Goal: Task Accomplishment & Management: Manage account settings

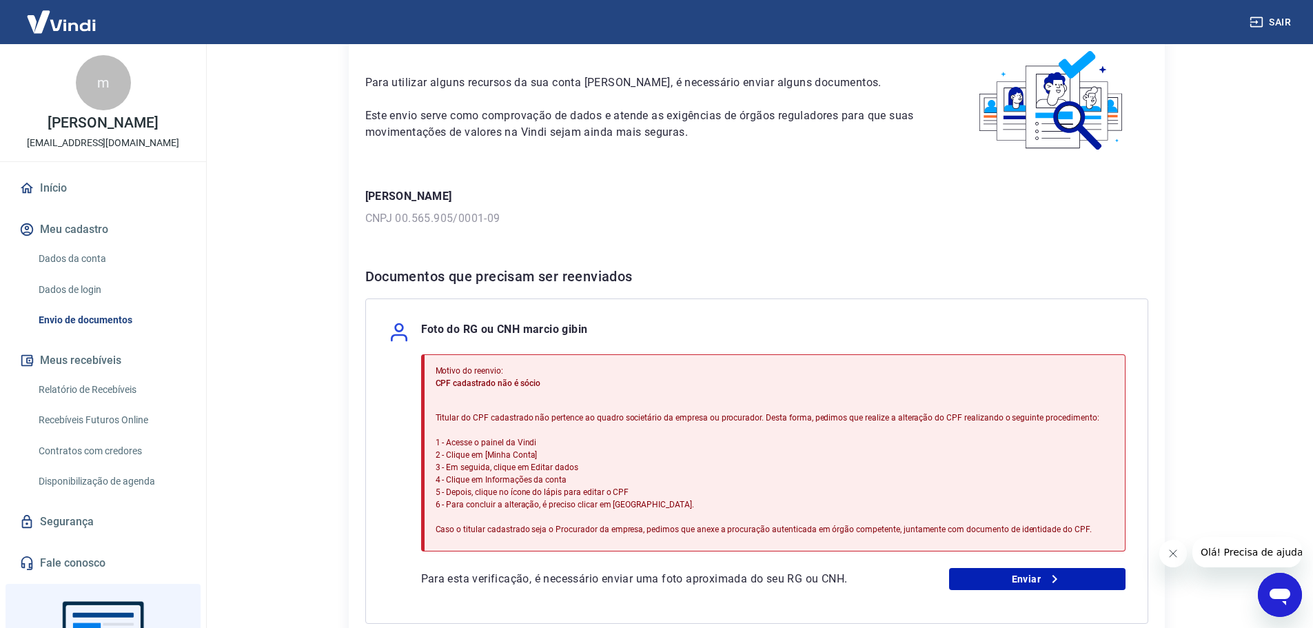
scroll to position [69, 0]
click at [50, 227] on button "Meu cadastro" at bounding box center [103, 229] width 173 height 30
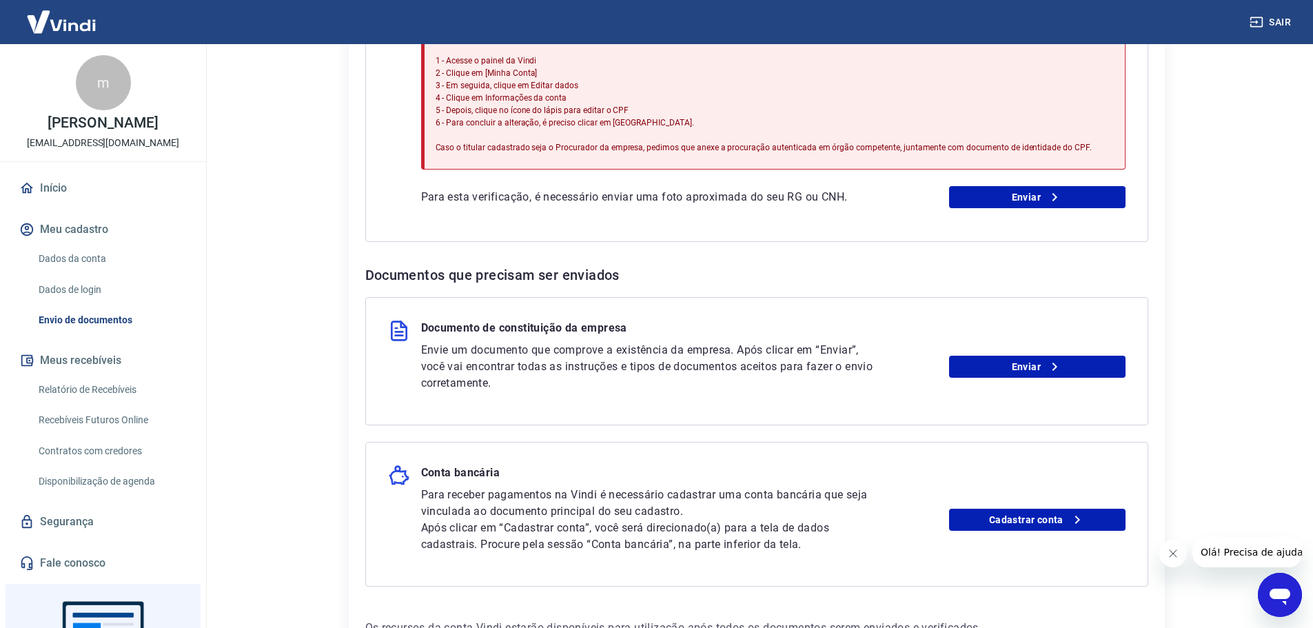
scroll to position [482, 0]
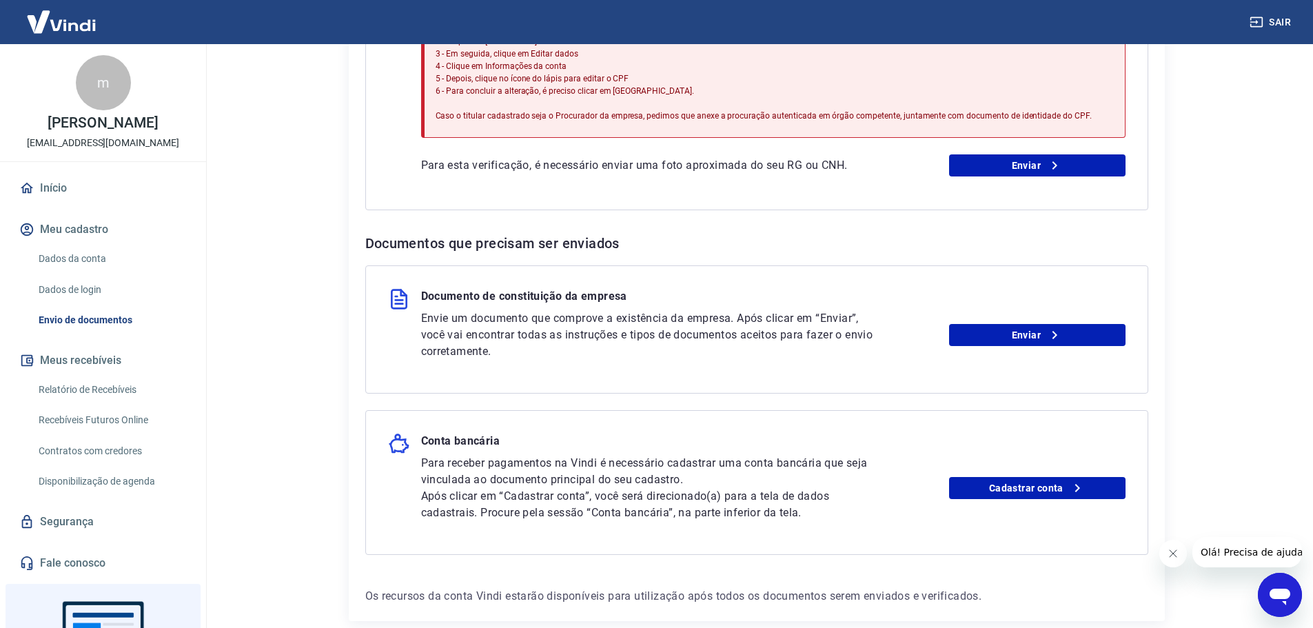
click at [85, 258] on link "Dados da conta" at bounding box center [111, 259] width 156 height 28
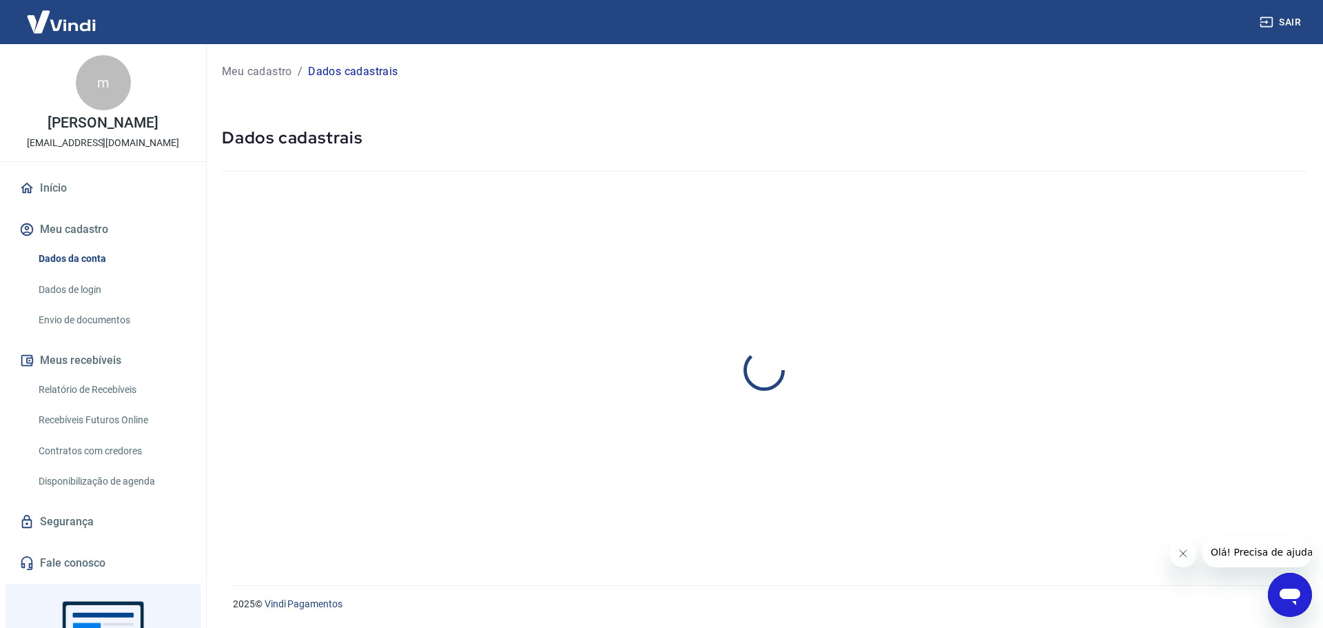
select select "SP"
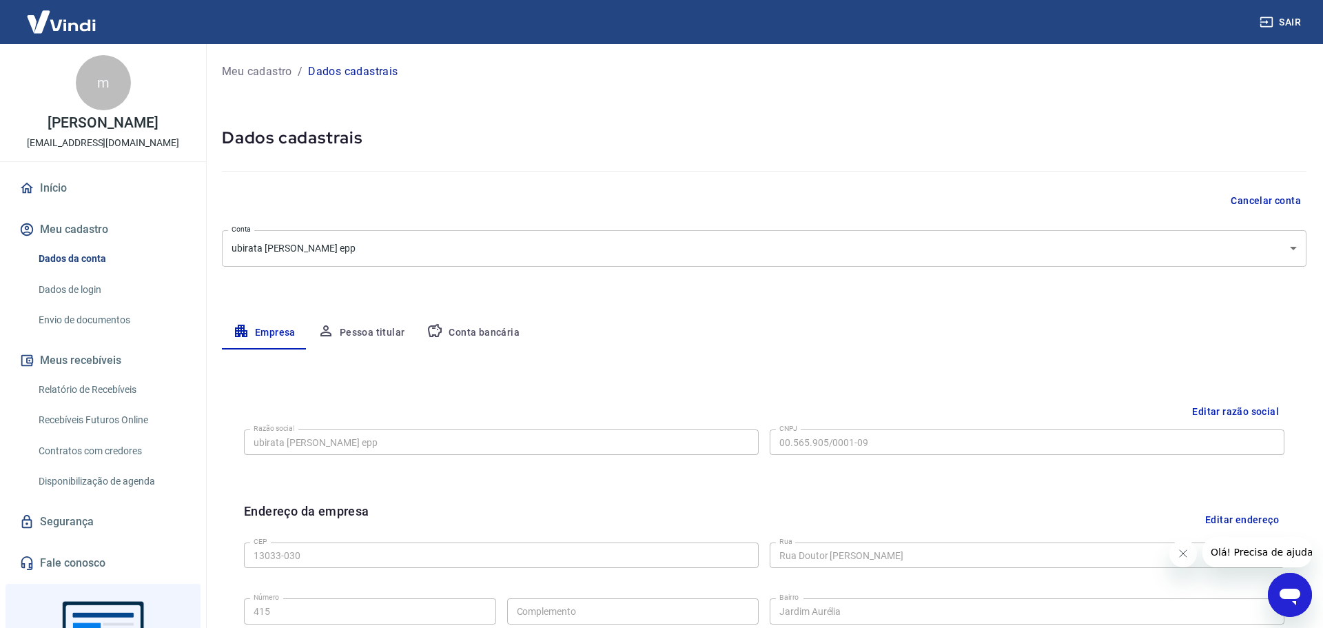
click at [401, 249] on body "Sair m [PERSON_NAME] gibin [EMAIL_ADDRESS][DOMAIN_NAME] Início Meu cadastro Dad…" at bounding box center [661, 314] width 1323 height 628
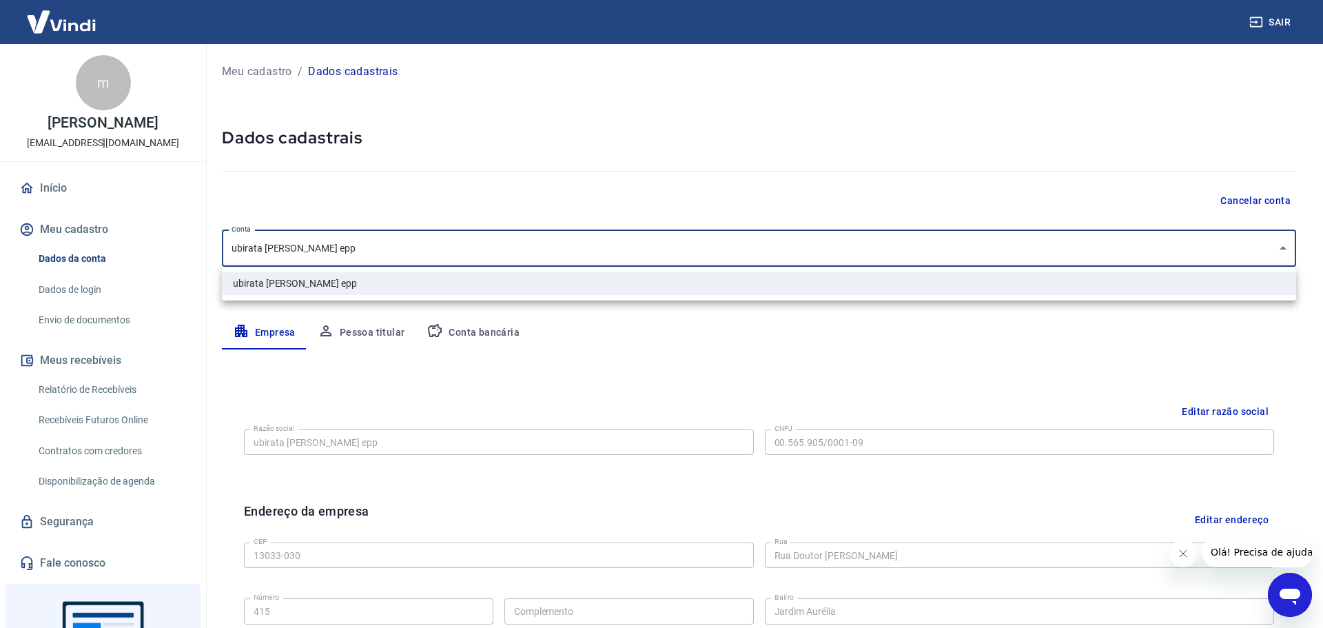
click at [380, 249] on div at bounding box center [661, 314] width 1323 height 628
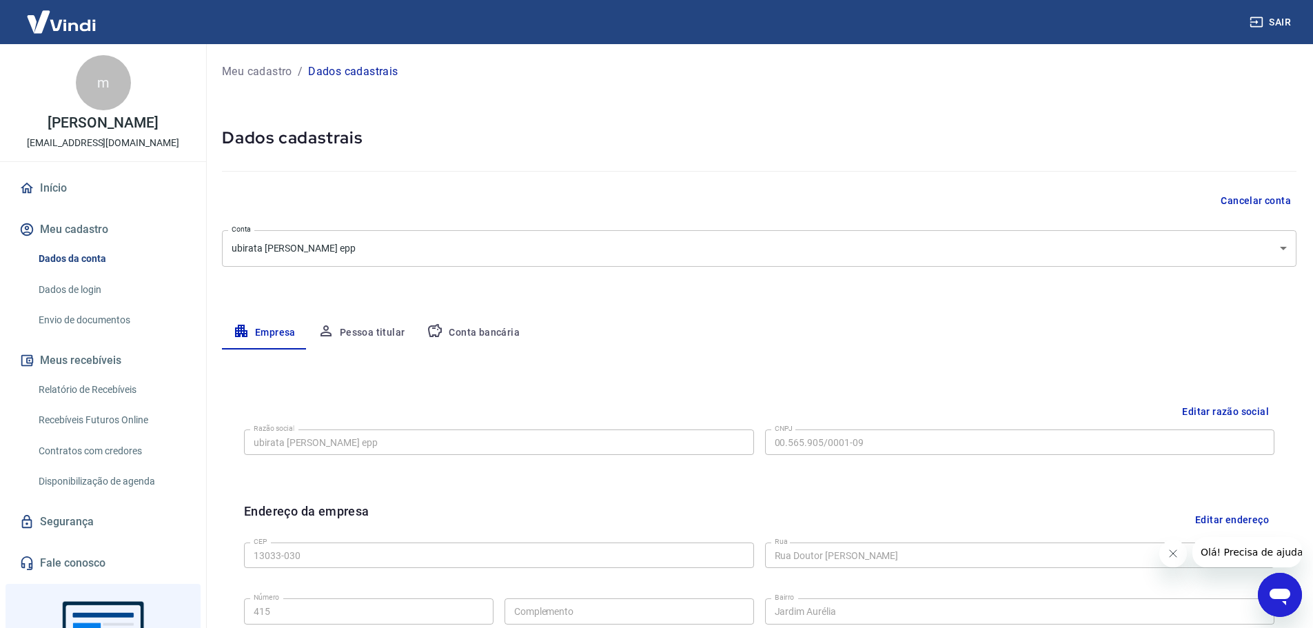
click at [1214, 408] on button "Editar razão social" at bounding box center [1226, 412] width 98 height 26
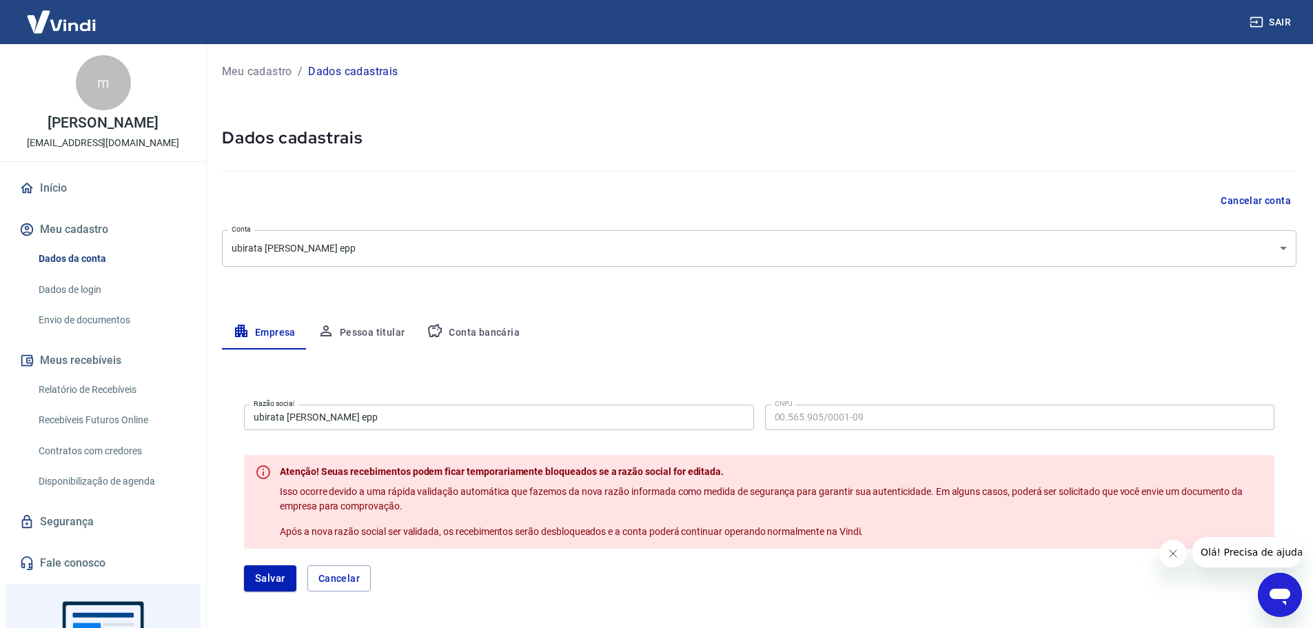
drag, startPoint x: 833, startPoint y: 292, endPoint x: 828, endPoint y: 301, distance: 11.1
click at [833, 293] on div "Meu cadastro / Dados cadastrais Dados cadastrais Cancelar conta Conta ubirata […" at bounding box center [759, 553] width 1108 height 1018
click at [344, 580] on button "Cancelar" at bounding box center [338, 578] width 63 height 26
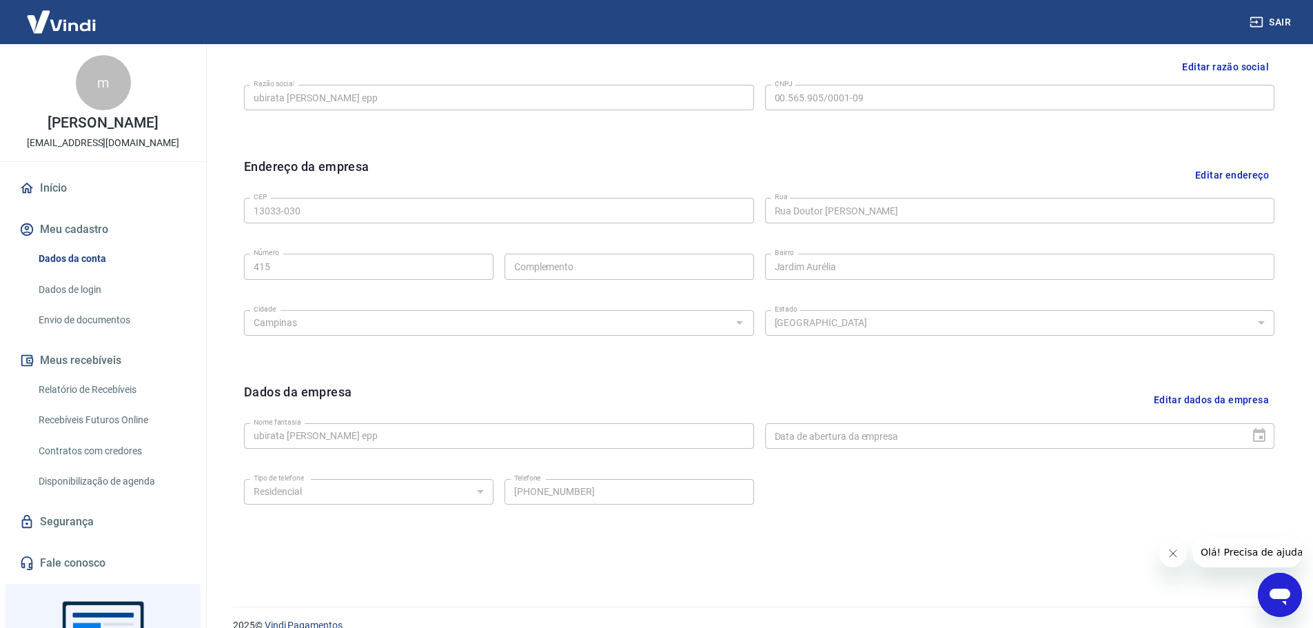
scroll to position [366, 0]
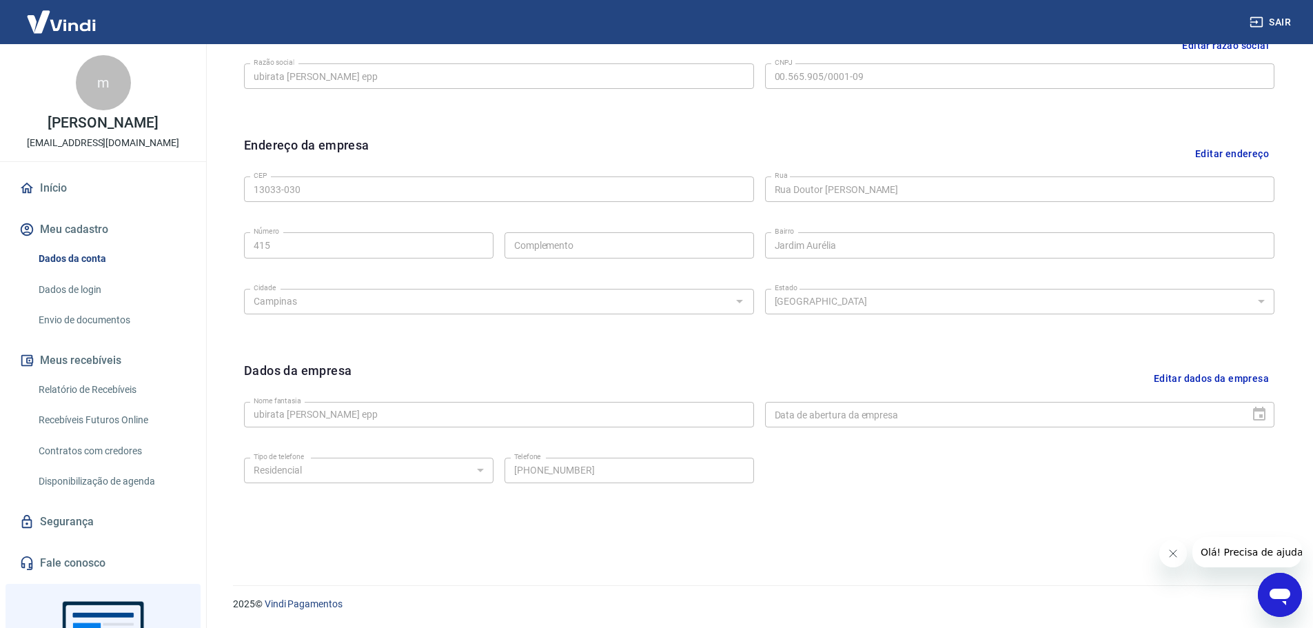
click at [84, 230] on button "Meu cadastro" at bounding box center [103, 229] width 173 height 30
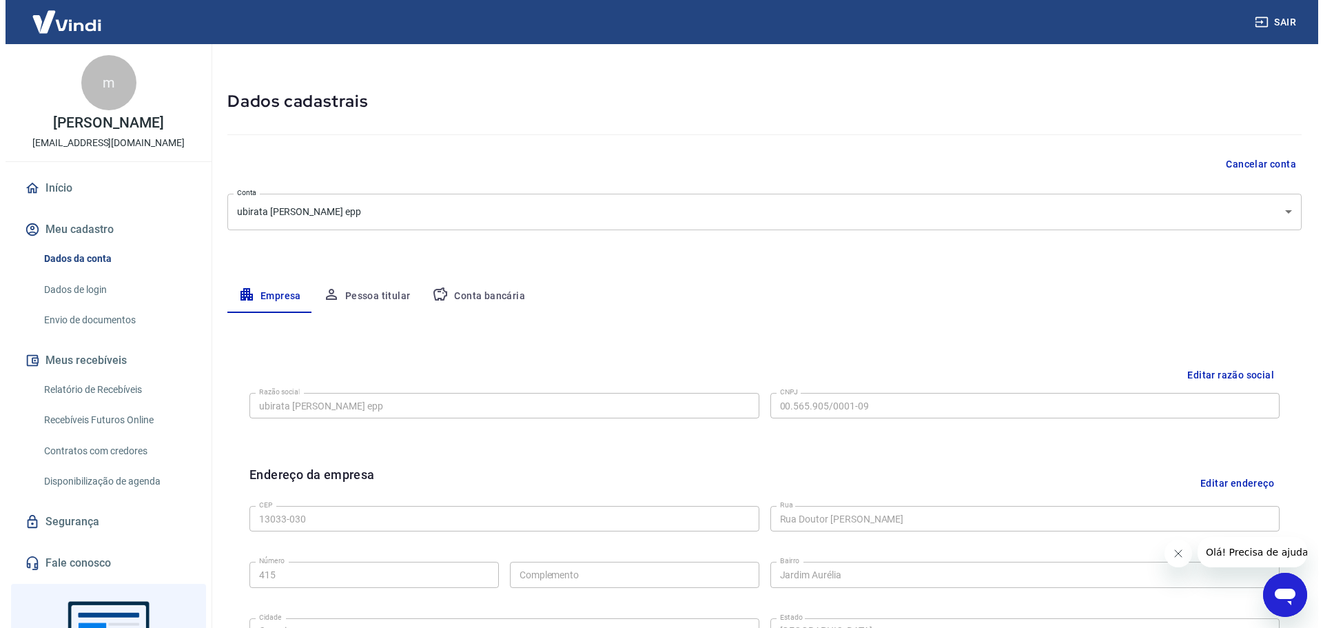
scroll to position [0, 0]
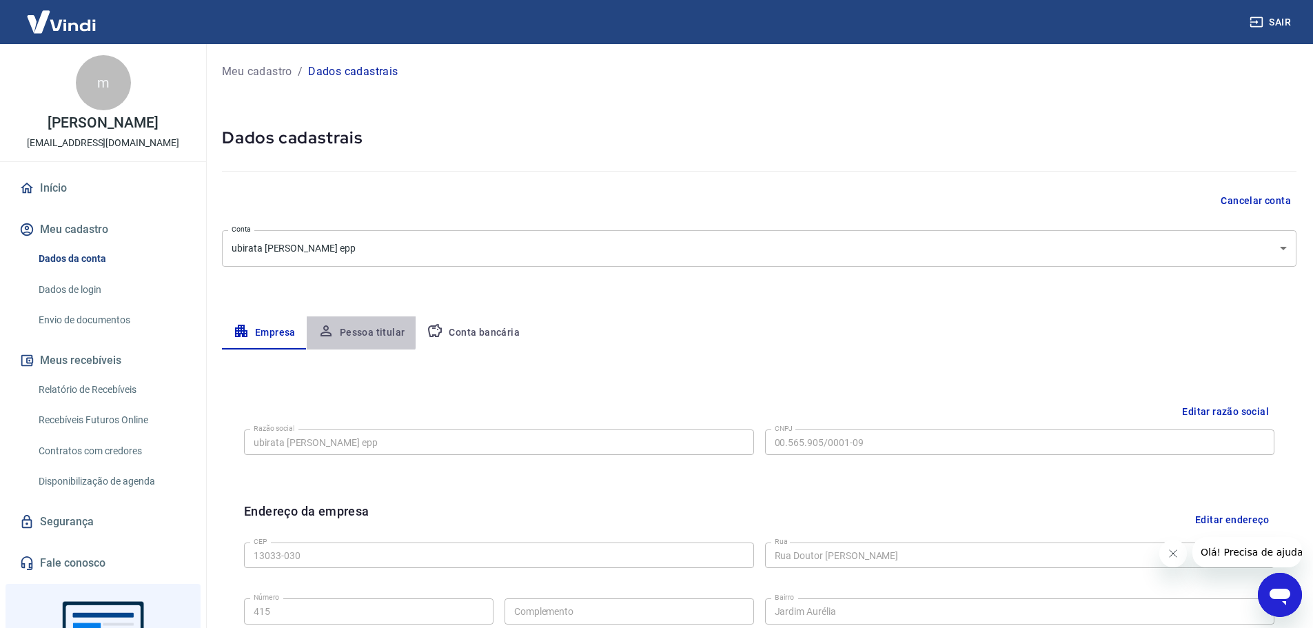
click at [355, 326] on button "Pessoa titular" at bounding box center [362, 332] width 110 height 33
